Goal: Information Seeking & Learning: Learn about a topic

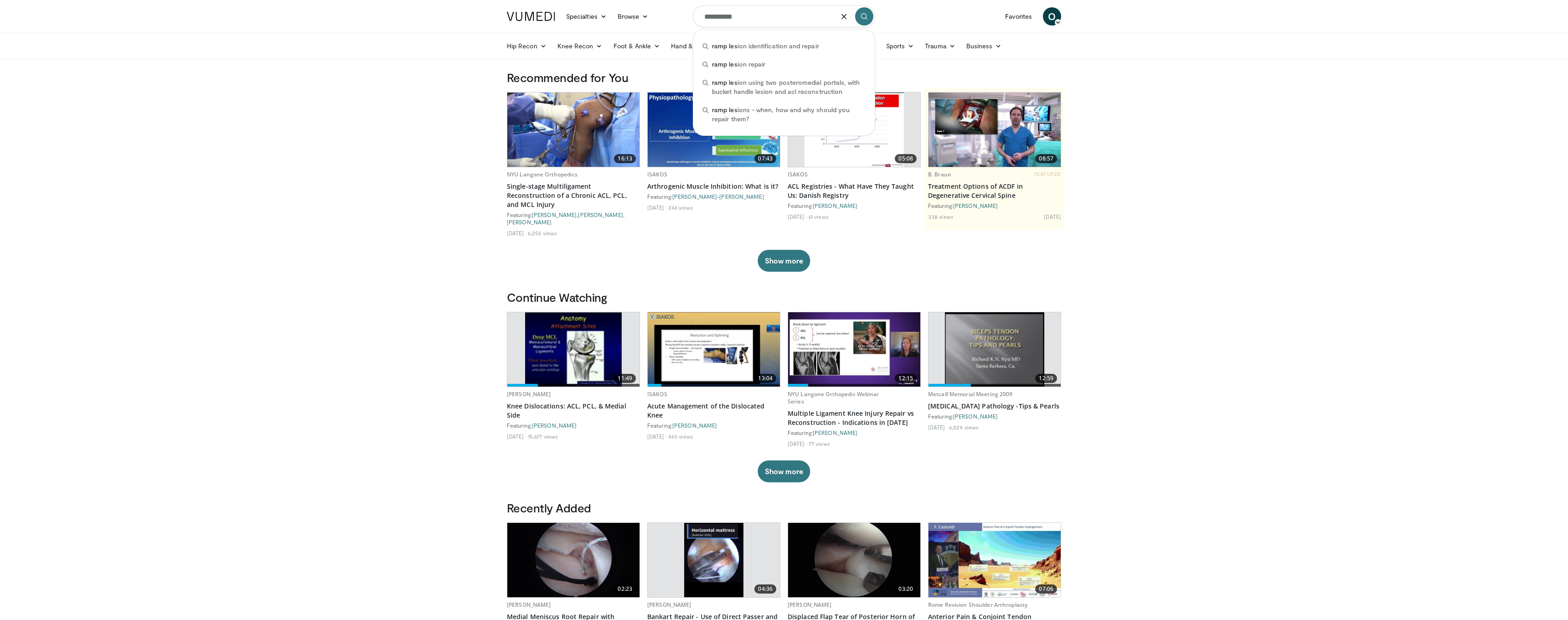
type input "**********"
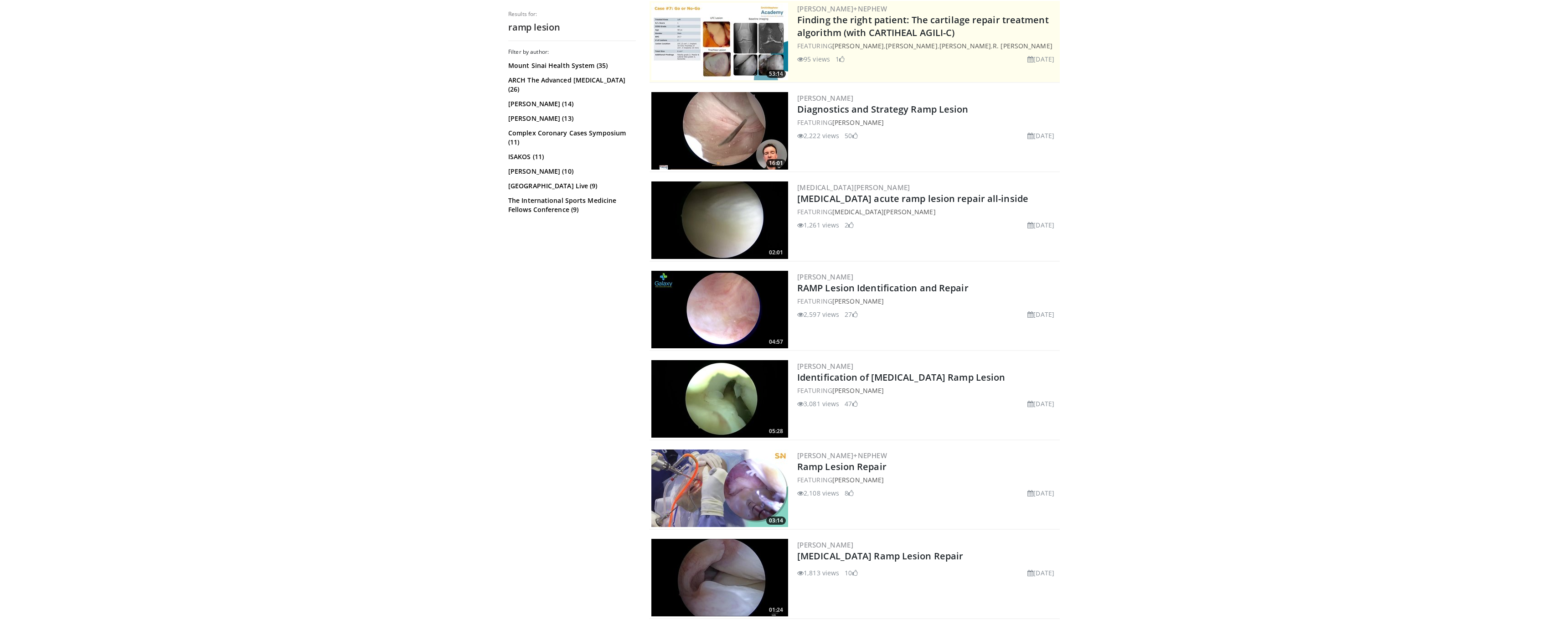
scroll to position [191, 1]
click at [714, 306] on img at bounding box center [719, 308] width 137 height 77
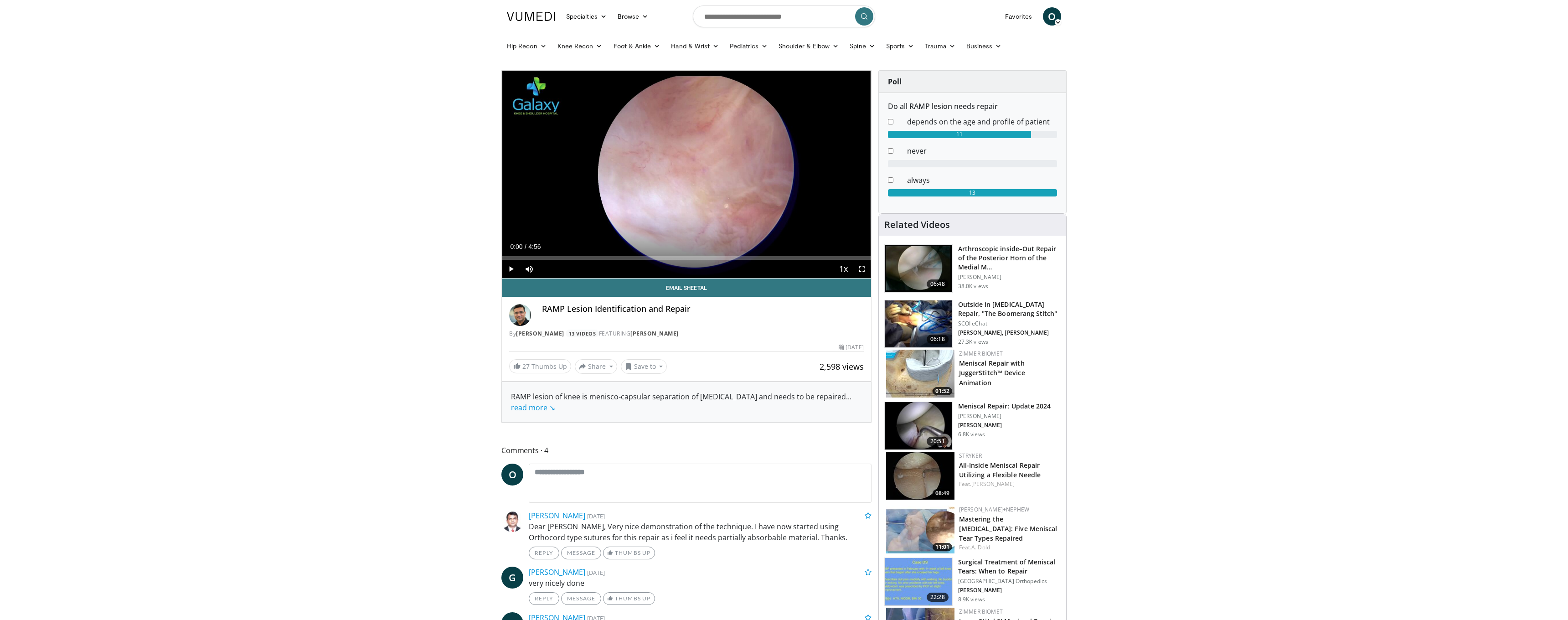
click at [512, 267] on span "Video Player" at bounding box center [511, 269] width 18 height 18
drag, startPoint x: 517, startPoint y: 258, endPoint x: 544, endPoint y: 257, distance: 27.0
click at [544, 257] on div "Progress Bar" at bounding box center [544, 258] width 1 height 4
click at [514, 258] on div "Progress Bar" at bounding box center [514, 258] width 1 height 4
click at [509, 259] on div "Progress Bar" at bounding box center [509, 258] width 1 height 4
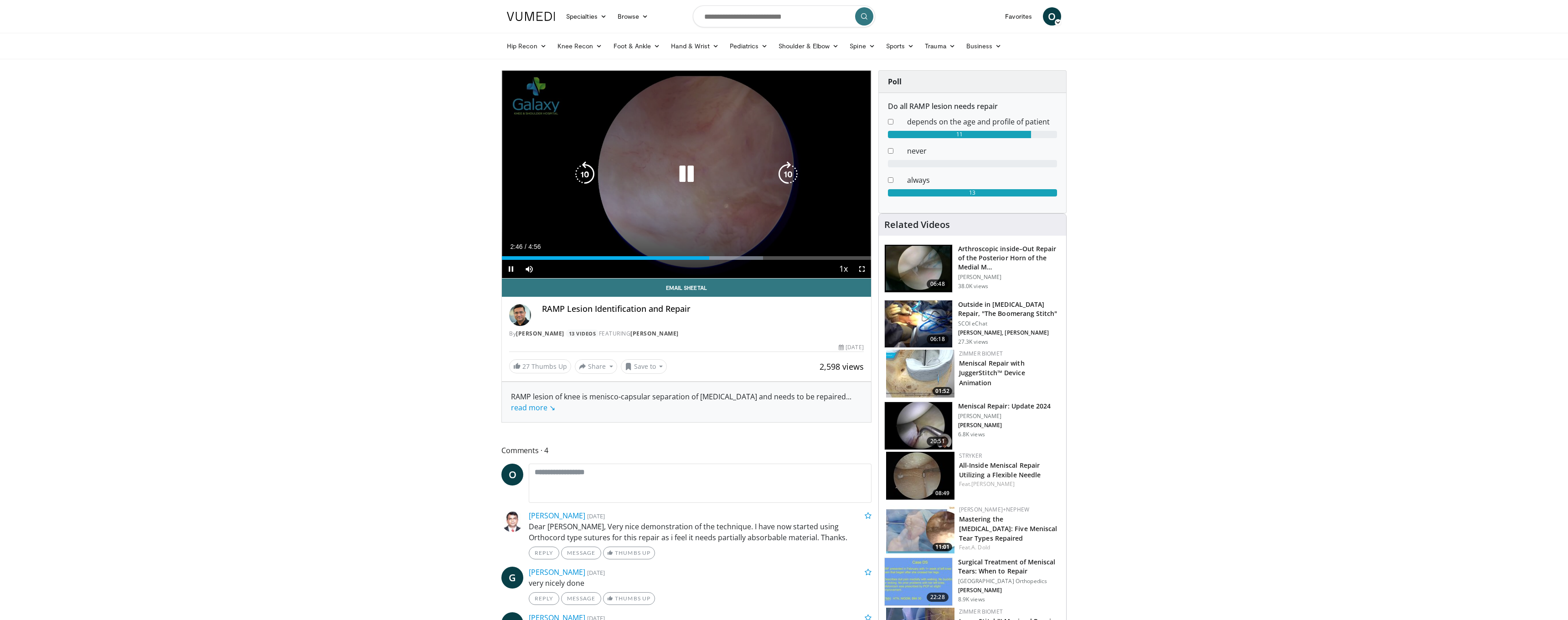
click at [687, 170] on icon "Video Player" at bounding box center [687, 174] width 26 height 26
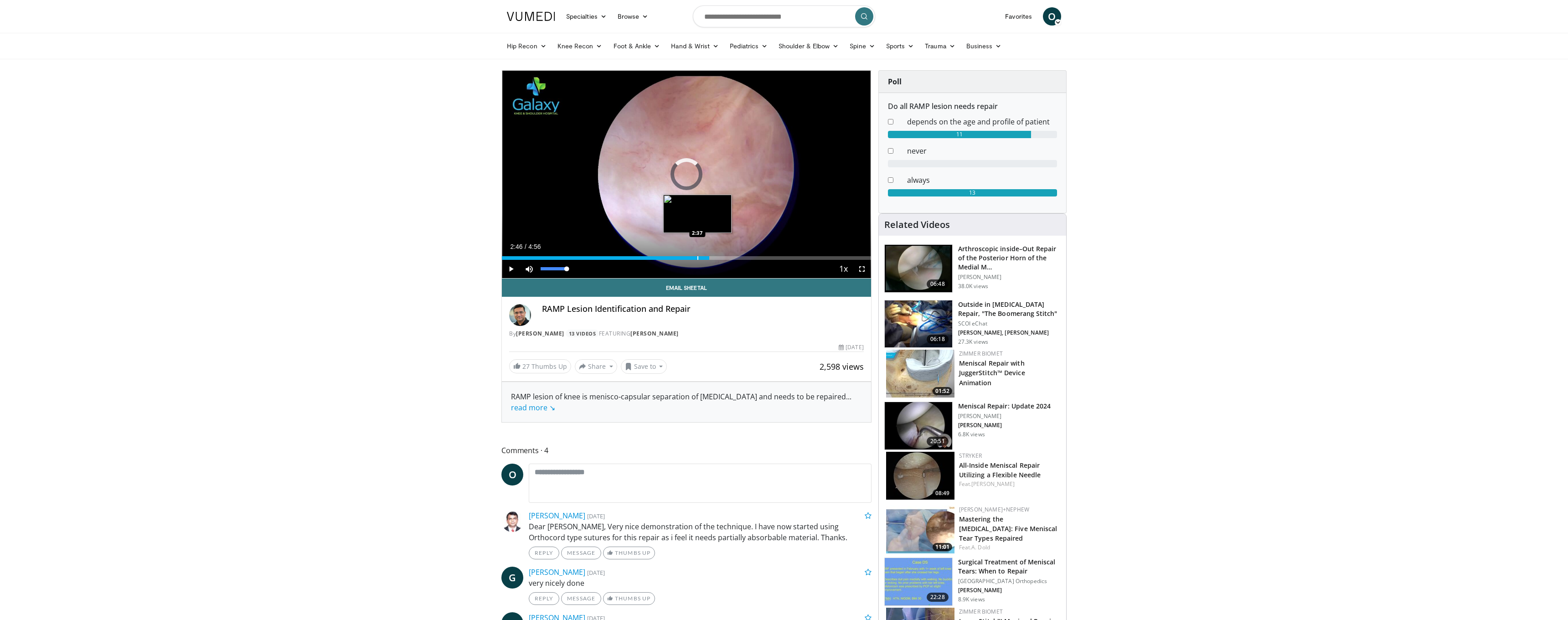
drag, startPoint x: 707, startPoint y: 259, endPoint x: 571, endPoint y: 256, distance: 136.0
click at [525, 262] on div "Current Time 2:46 / Duration 4:56 Play Skip Backward Skip Forward Mute 0% Loade…" at bounding box center [686, 269] width 369 height 18
drag, startPoint x: 522, startPoint y: 259, endPoint x: 500, endPoint y: 259, distance: 22.0
click at [863, 271] on span "Video Player" at bounding box center [862, 269] width 18 height 18
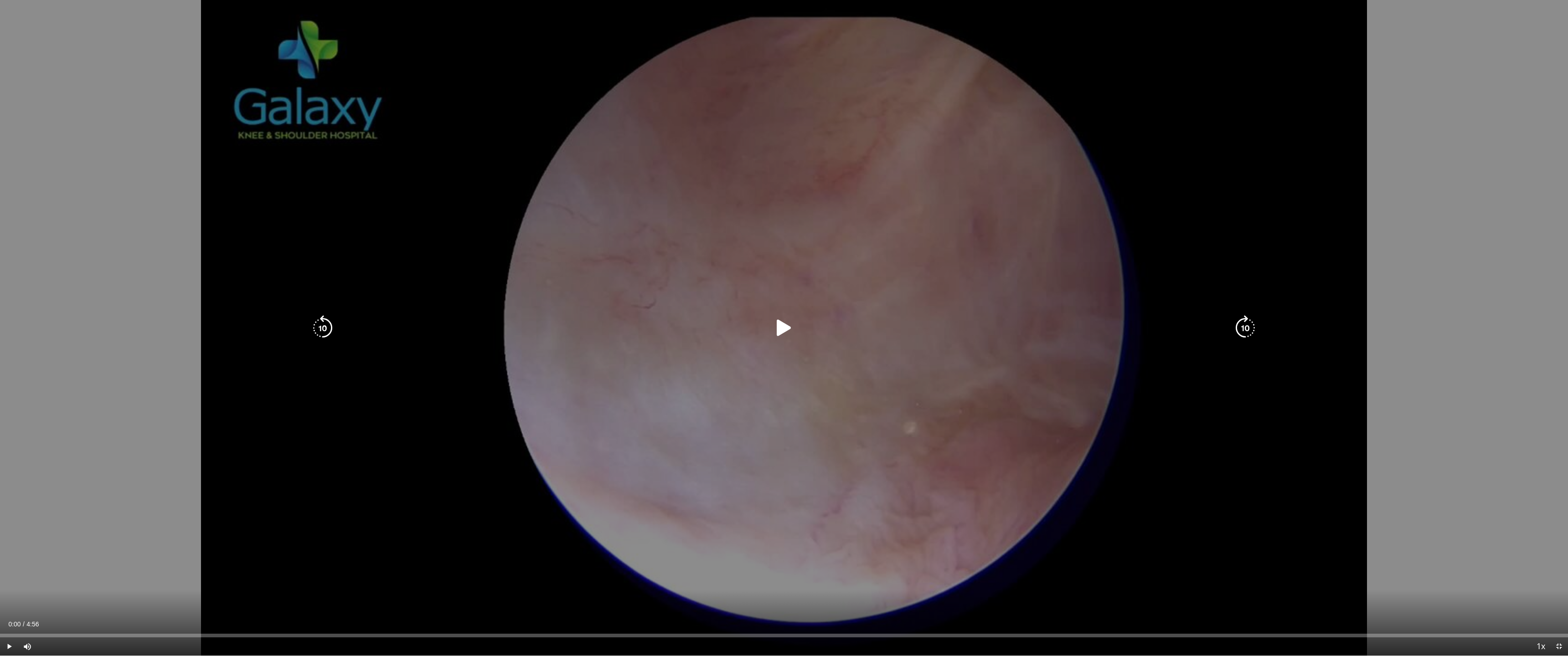
click at [785, 325] on icon "Video Player" at bounding box center [784, 328] width 26 height 26
click at [784, 327] on icon "Video Player" at bounding box center [784, 328] width 26 height 26
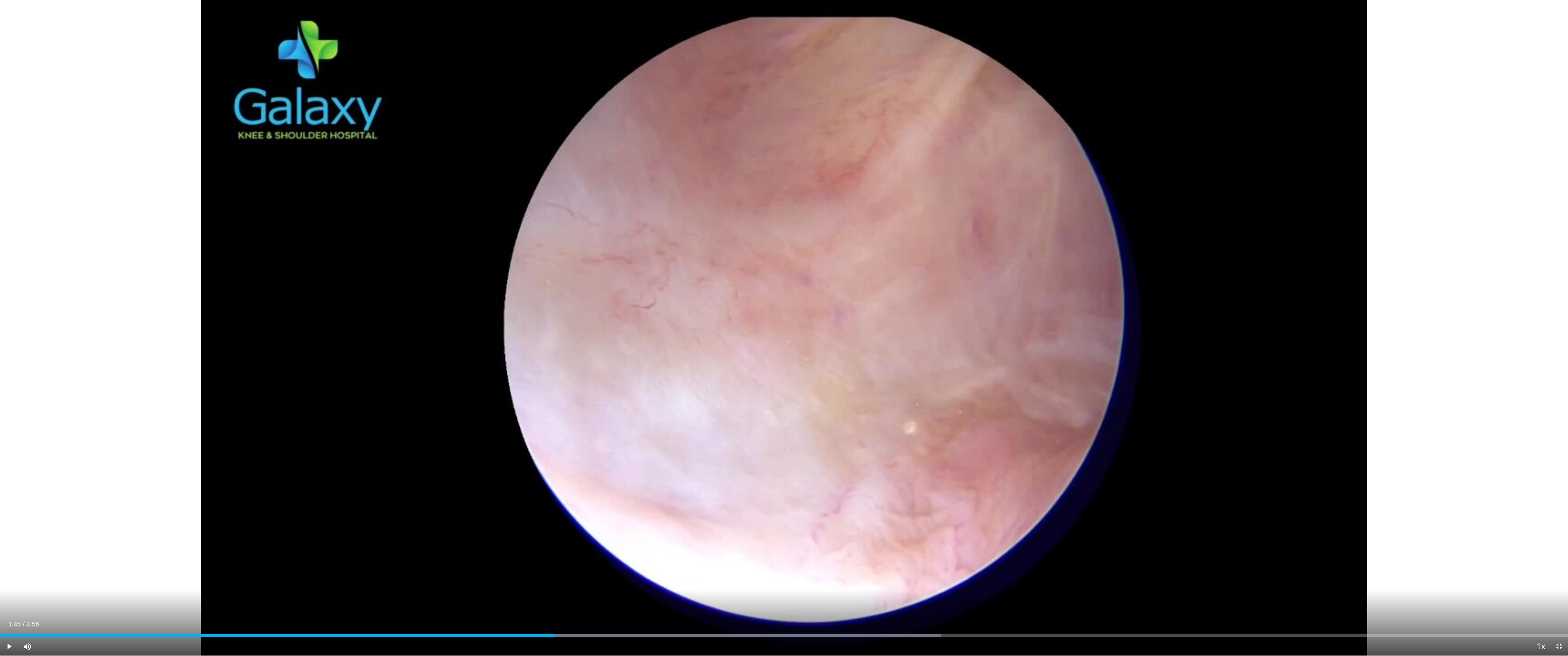
drag, startPoint x: 1348, startPoint y: 0, endPoint x: 1437, endPoint y: 184, distance: 204.4
click at [1441, 186] on div "10 seconds Tap to unmute" at bounding box center [784, 328] width 1568 height 656
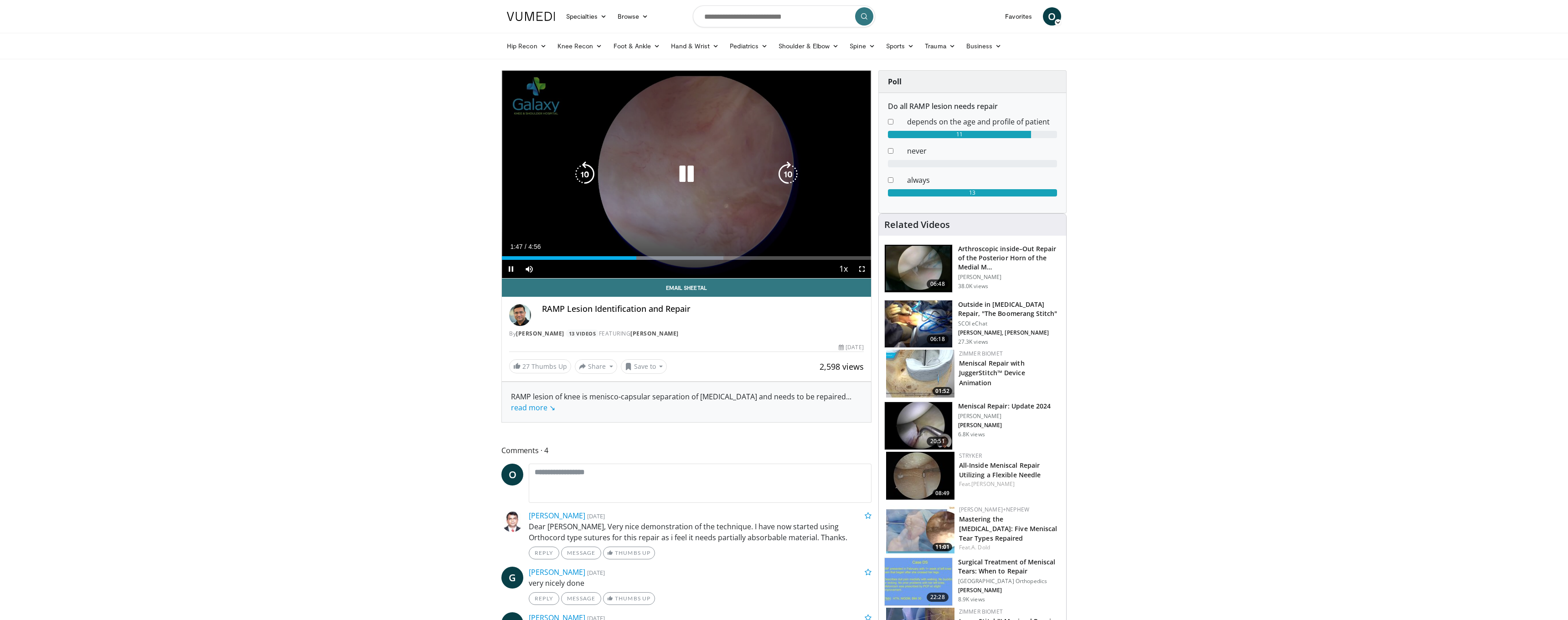
drag, startPoint x: 694, startPoint y: 172, endPoint x: 736, endPoint y: 196, distance: 48.4
click at [694, 174] on icon "Video Player" at bounding box center [687, 174] width 26 height 26
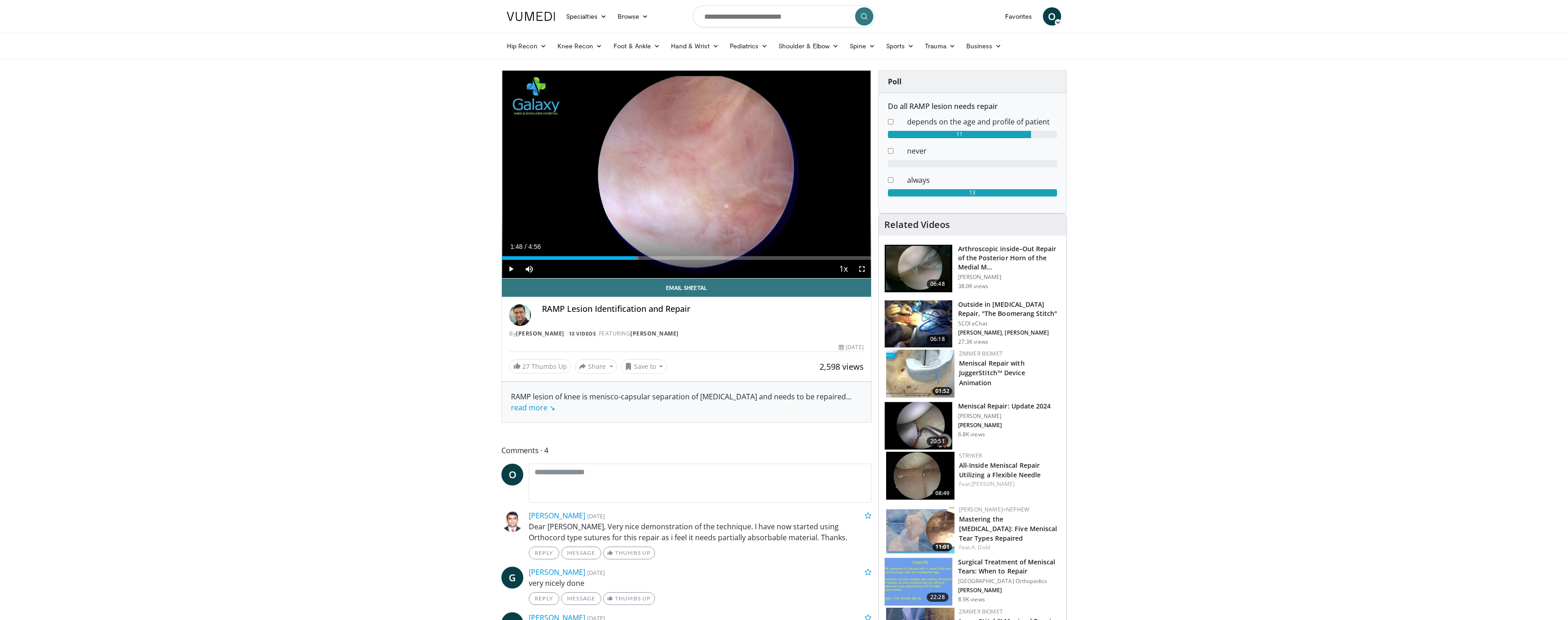
click at [863, 269] on span "Video Player" at bounding box center [862, 269] width 18 height 18
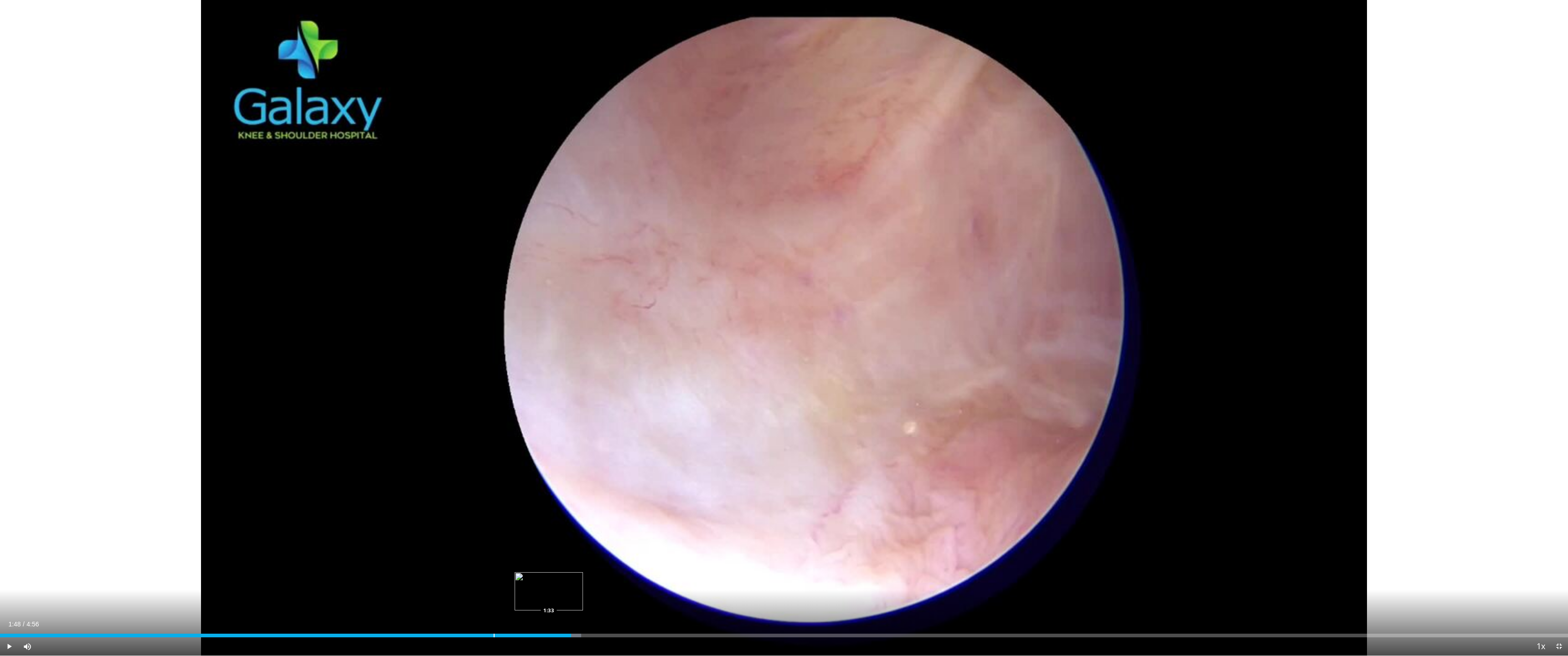
drag, startPoint x: 558, startPoint y: 637, endPoint x: 497, endPoint y: 635, distance: 61.0
click at [488, 619] on div "Current Time 1:48 / Duration 4:56 Play Skip Backward Skip Forward Mute 0% Loade…" at bounding box center [784, 647] width 1568 height 18
drag, startPoint x: 544, startPoint y: 635, endPoint x: 226, endPoint y: 640, distance: 318.0
click at [257, 619] on div "Current Time 1:48 / Duration 4:56 Play Skip Backward Skip Forward Mute 0% Loade…" at bounding box center [784, 647] width 1568 height 18
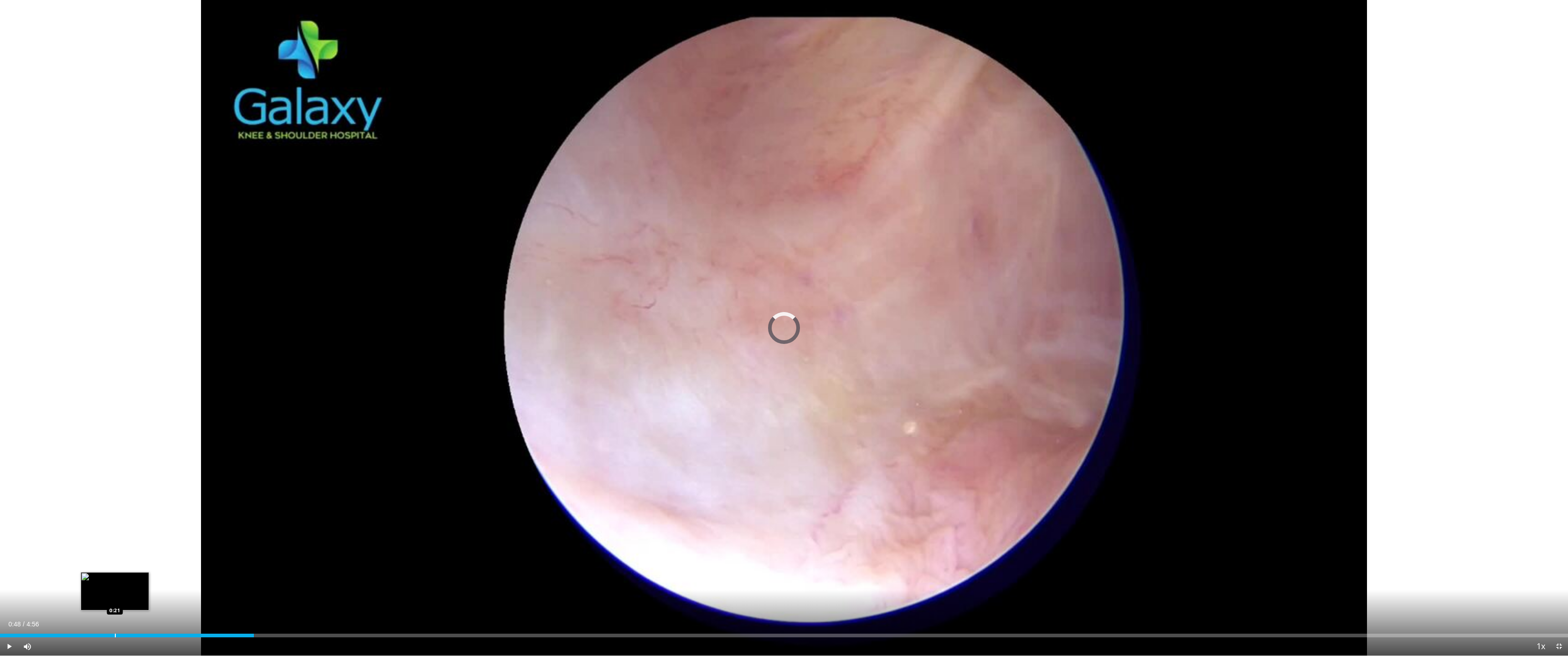
click at [115, 619] on div "Progress Bar" at bounding box center [115, 636] width 1 height 4
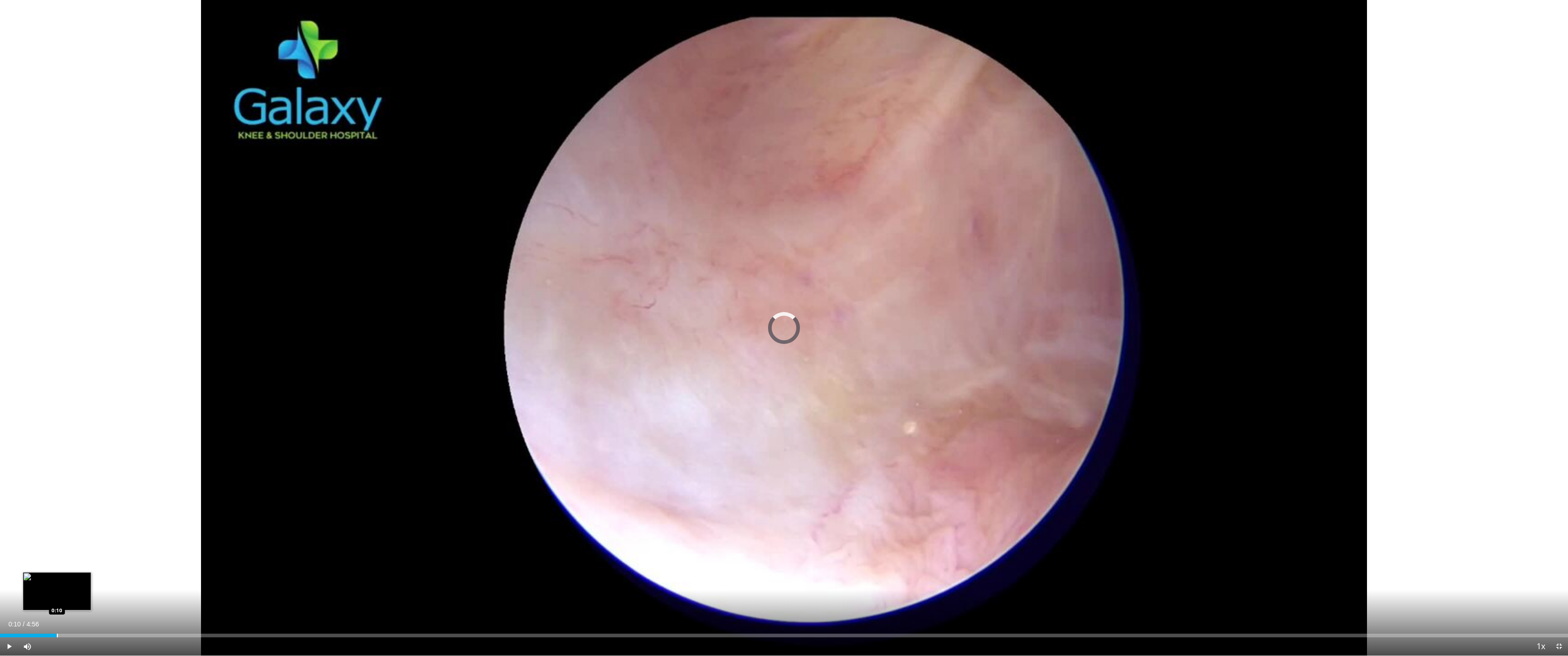
drag, startPoint x: 115, startPoint y: 634, endPoint x: 58, endPoint y: 636, distance: 57.0
click at [57, 619] on div "Progress Bar" at bounding box center [57, 636] width 1 height 4
drag, startPoint x: 60, startPoint y: 636, endPoint x: 39, endPoint y: 636, distance: 21.0
click at [38, 619] on div "Progress Bar" at bounding box center [38, 636] width 1 height 4
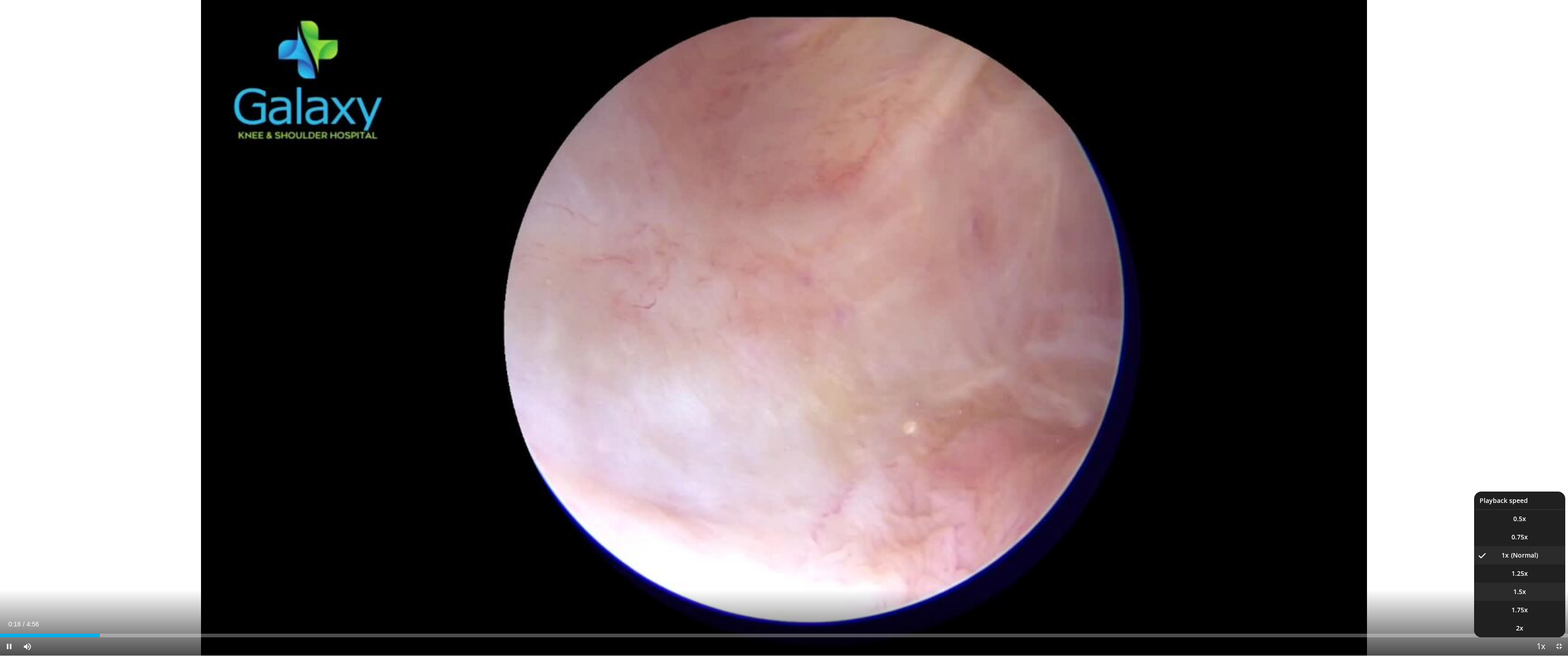
click at [1527, 598] on li "1.5x" at bounding box center [1520, 592] width 91 height 18
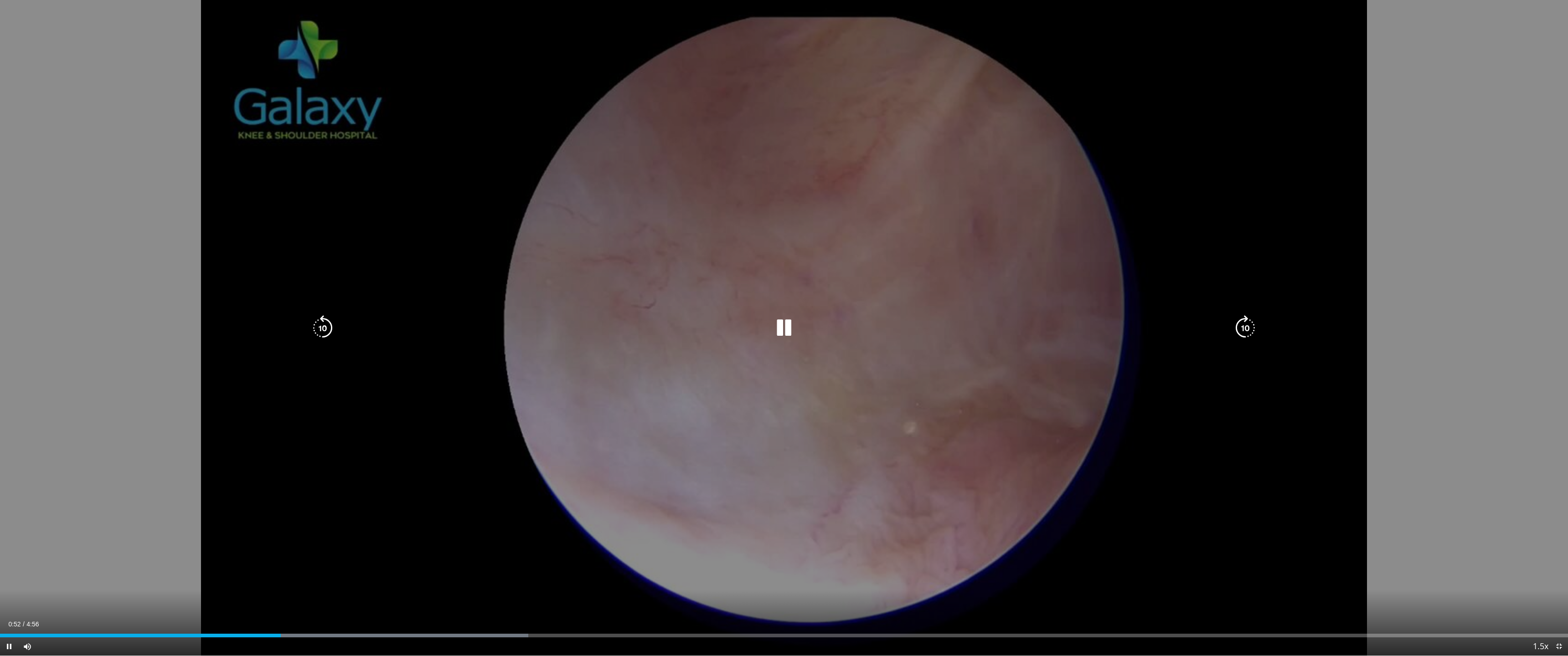
click at [779, 332] on icon "Video Player" at bounding box center [784, 328] width 26 height 26
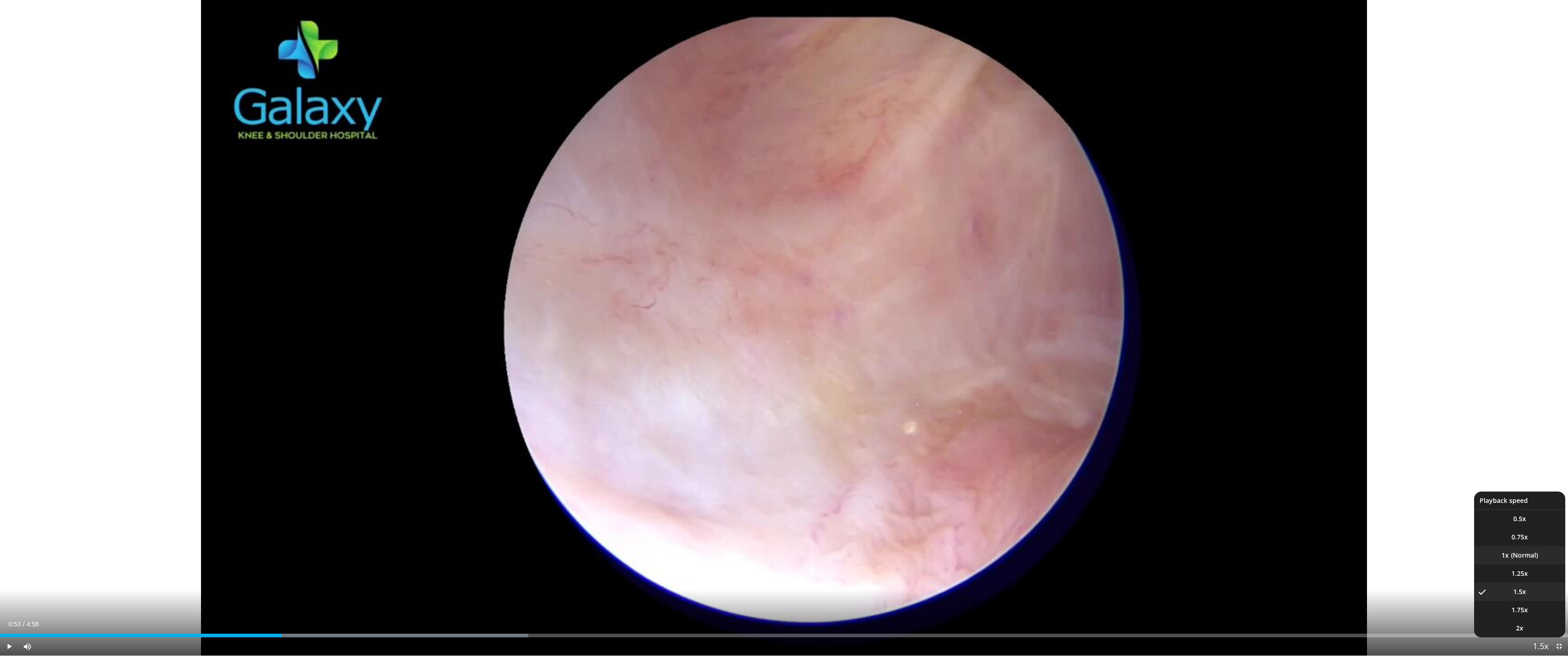
click at [1522, 556] on li "1x" at bounding box center [1520, 556] width 91 height 18
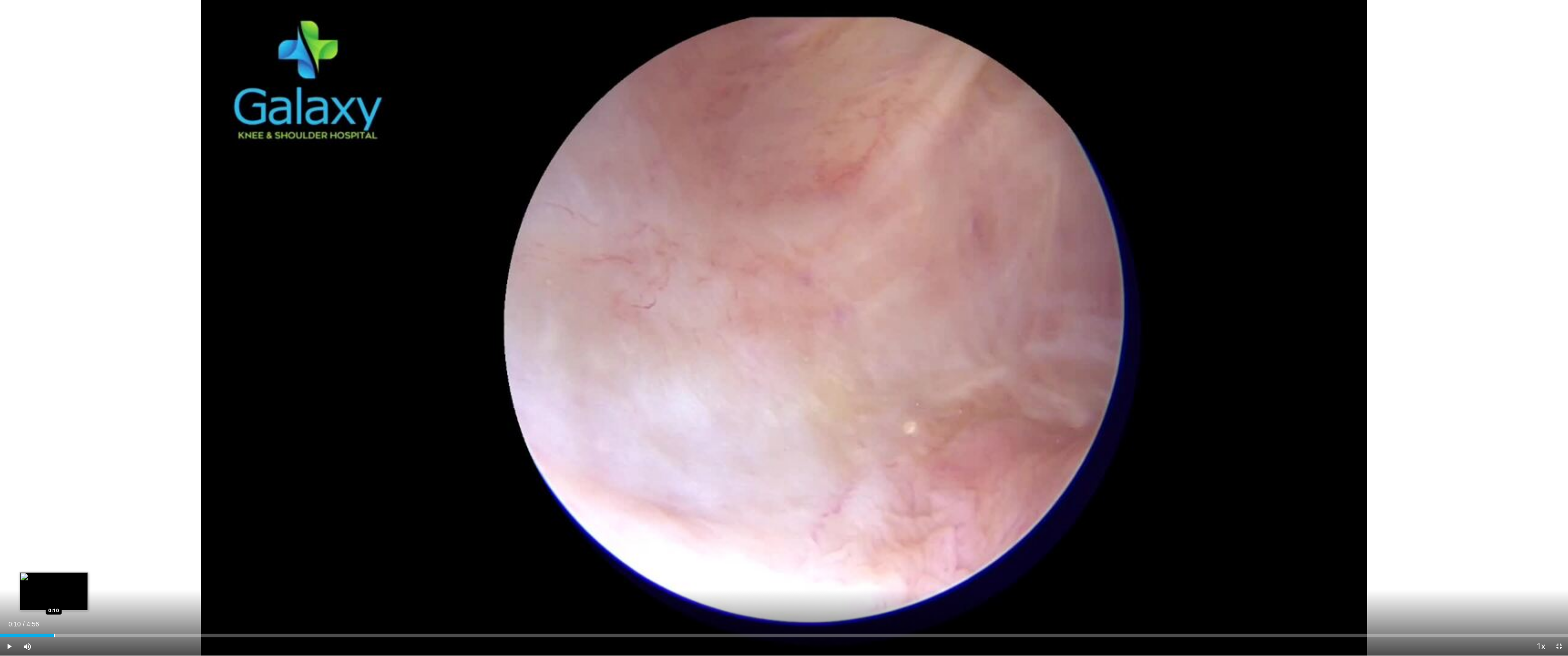
drag, startPoint x: 278, startPoint y: 638, endPoint x: 54, endPoint y: 637, distance: 224.0
click at [54, 619] on div "Progress Bar" at bounding box center [54, 636] width 1 height 4
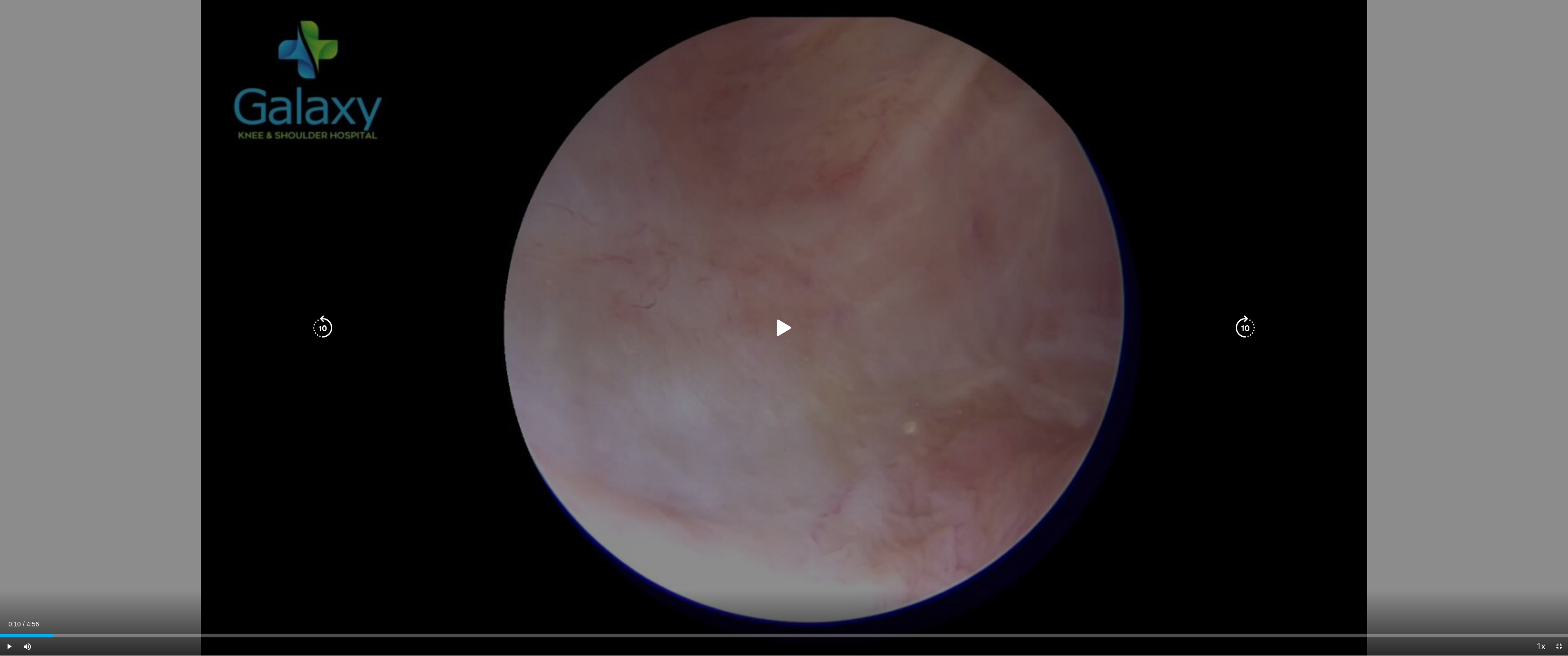
click at [785, 330] on icon "Video Player" at bounding box center [784, 328] width 26 height 26
click at [1499, 486] on div "10 seconds Tap to unmute" at bounding box center [784, 328] width 1568 height 656
click at [1498, 486] on div "10 seconds Tap to unmute" at bounding box center [784, 328] width 1568 height 656
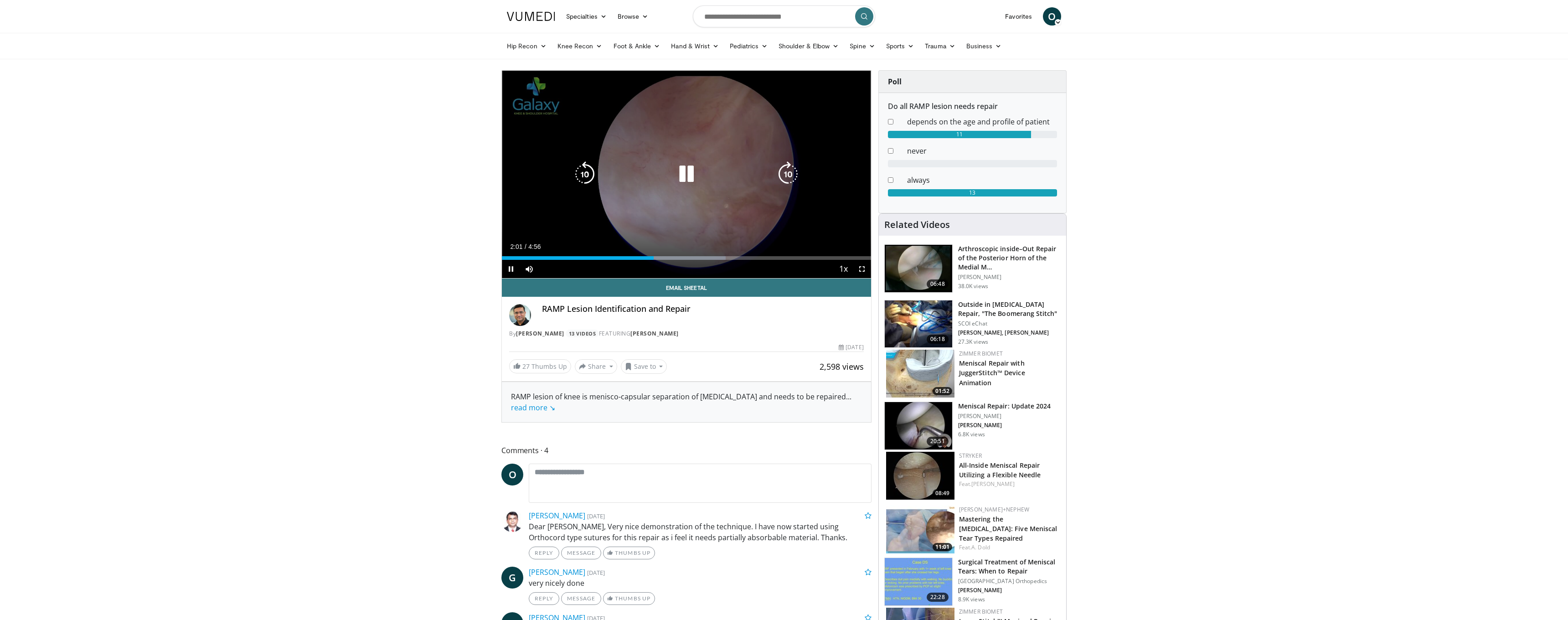
click at [687, 177] on icon "Video Player" at bounding box center [687, 174] width 26 height 26
